Goal: Task Accomplishment & Management: Manage account settings

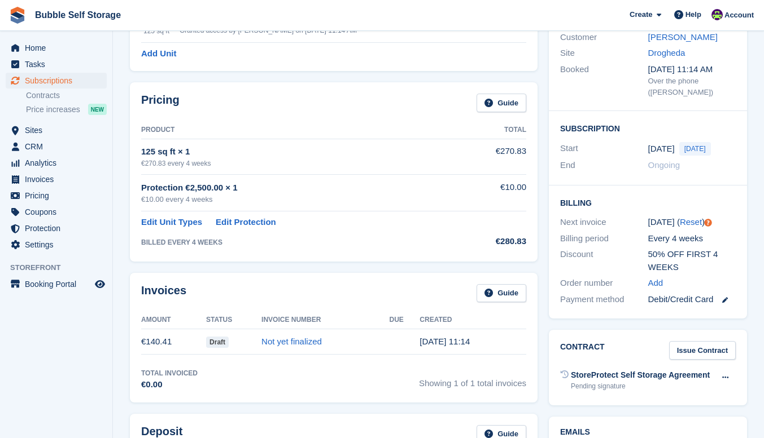
scroll to position [282, 0]
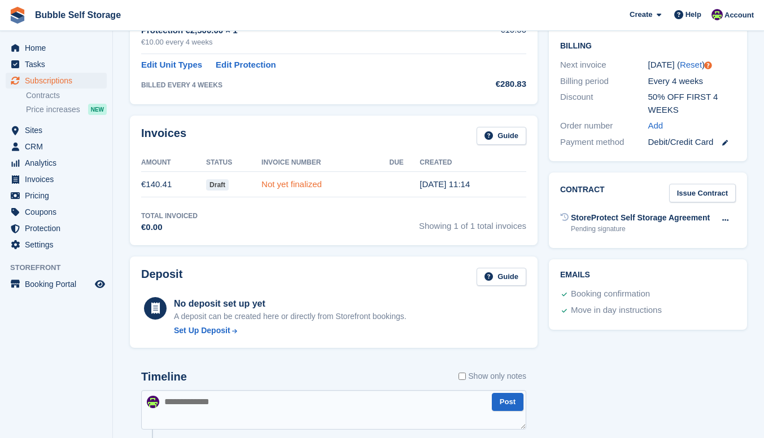
click at [283, 186] on link "Not yet finalized" at bounding box center [291, 184] width 60 height 10
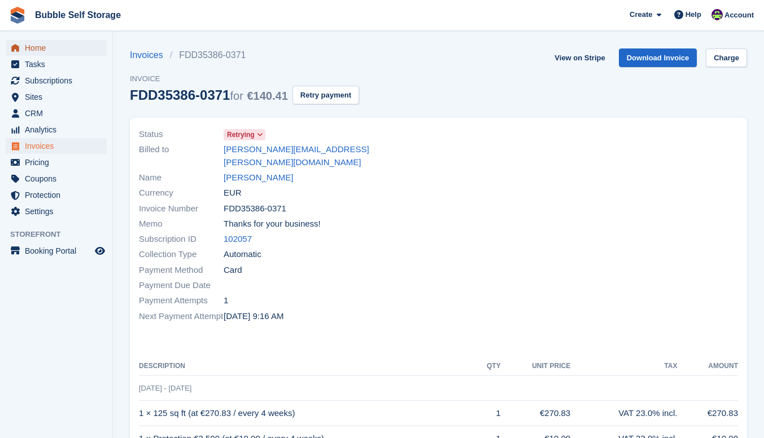
click at [36, 51] on span "Home" at bounding box center [59, 48] width 68 height 16
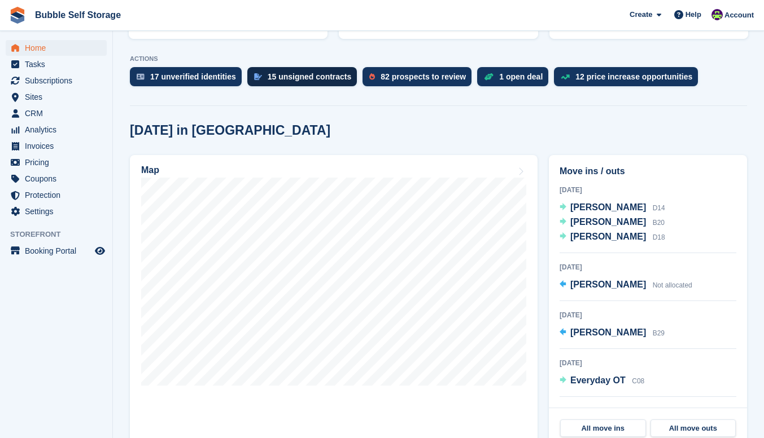
scroll to position [226, 0]
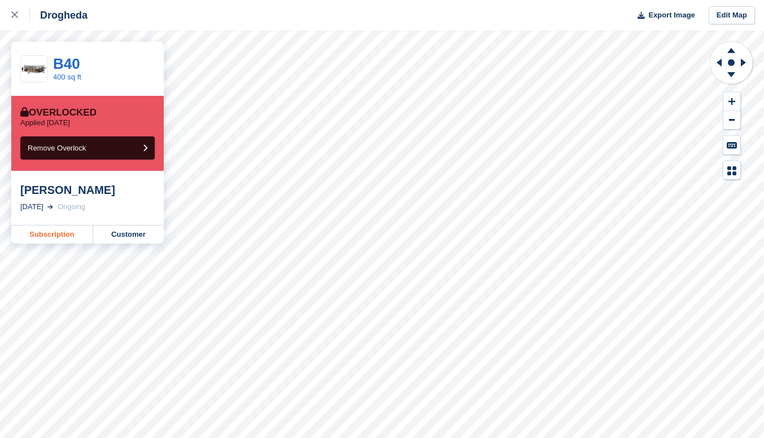
click at [59, 236] on link "Subscription" at bounding box center [52, 235] width 82 height 18
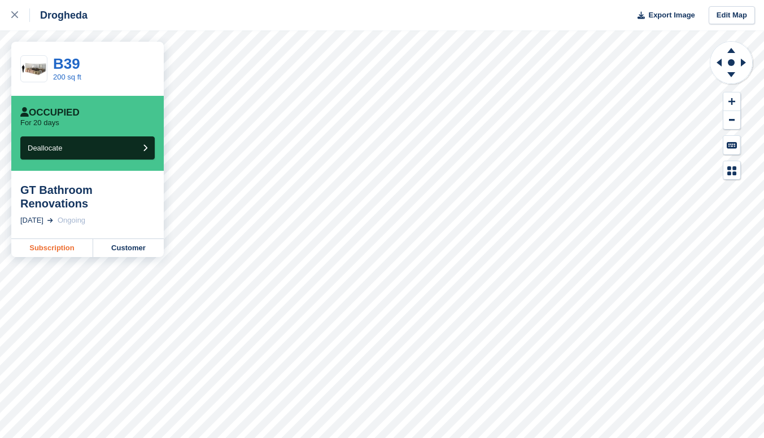
click at [68, 239] on link "Subscription" at bounding box center [52, 248] width 82 height 18
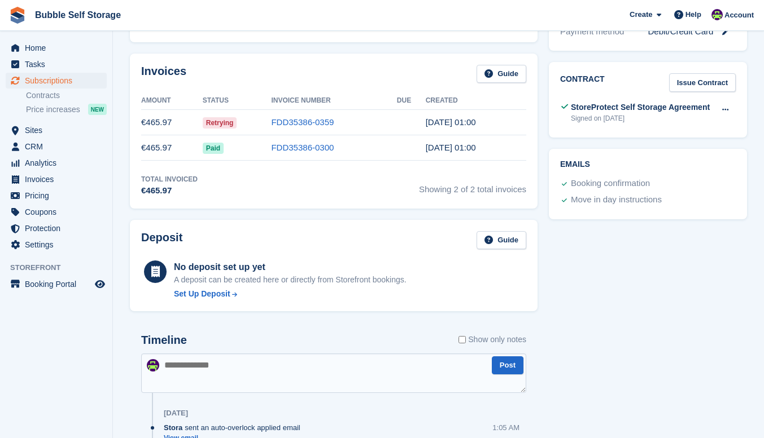
scroll to position [395, 0]
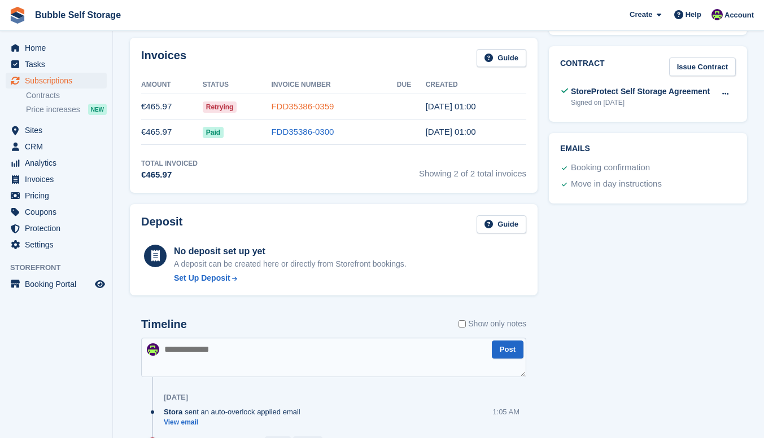
click at [299, 107] on link "FDD35386-0359" at bounding box center [302, 107] width 63 height 10
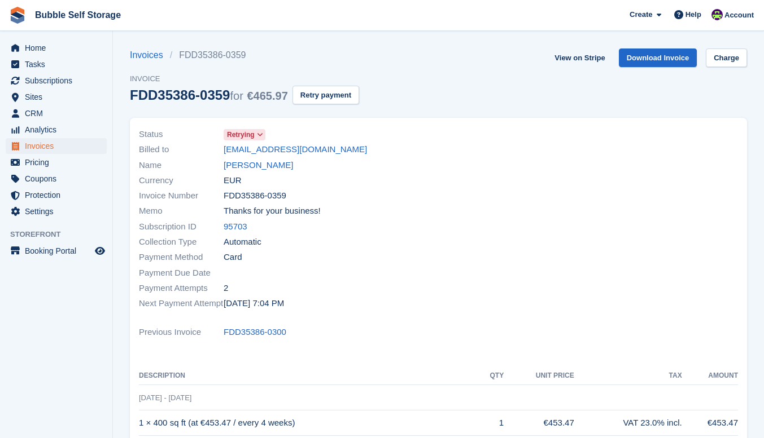
click at [260, 134] on icon at bounding box center [260, 134] width 6 height 7
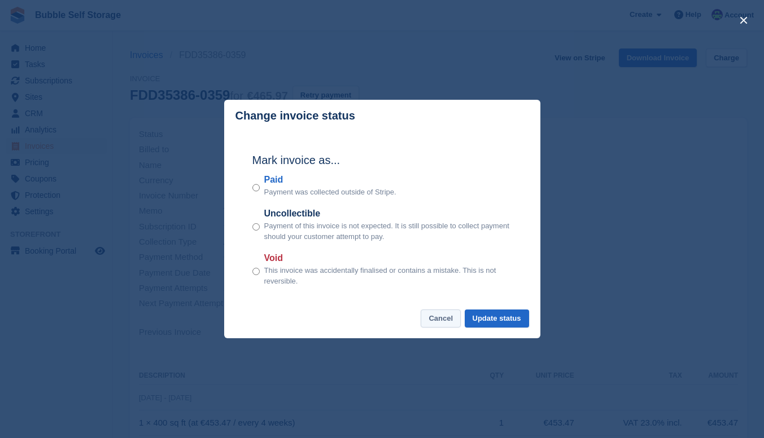
click at [449, 321] on button "Cancel" at bounding box center [440, 319] width 40 height 19
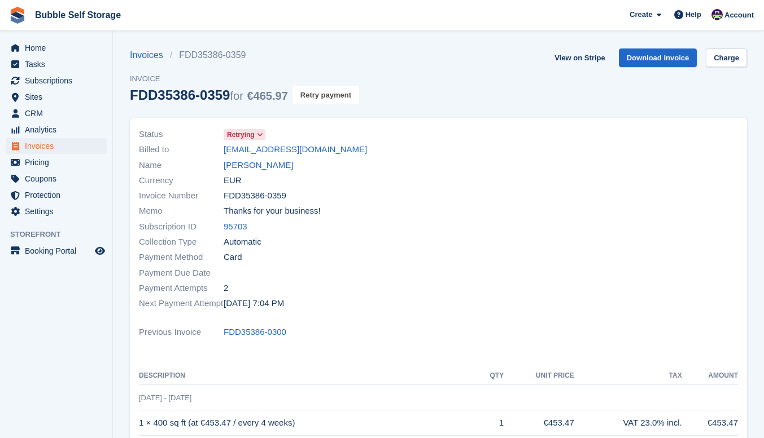
click at [314, 98] on button "Retry payment" at bounding box center [325, 95] width 67 height 19
